Goal: Find specific page/section: Find specific page/section

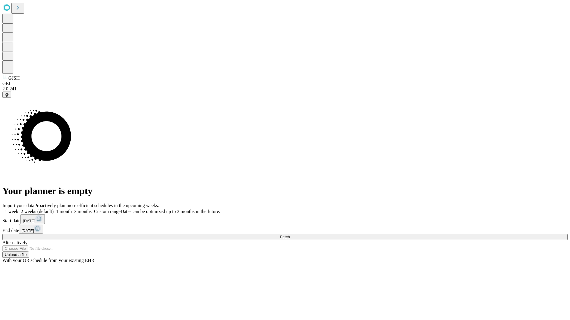
click at [290, 235] on span "Fetch" at bounding box center [285, 237] width 10 height 4
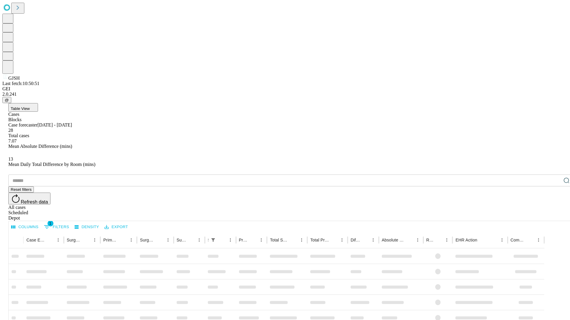
click at [554, 216] on div "Depot" at bounding box center [290, 218] width 565 height 5
click at [506, 205] on div "All cases" at bounding box center [290, 207] width 565 height 5
